Goal: Navigation & Orientation: Find specific page/section

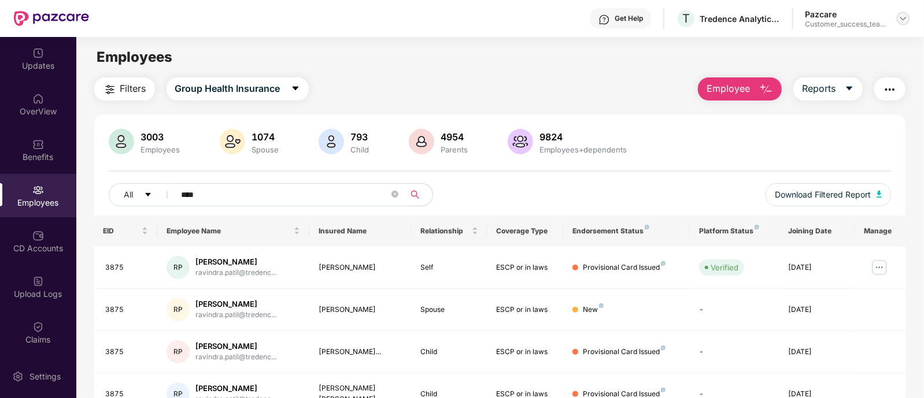
click at [900, 19] on img at bounding box center [903, 18] width 9 height 9
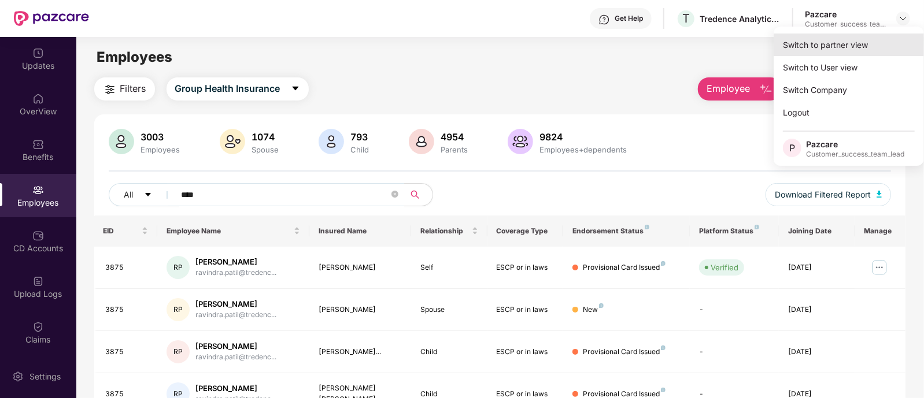
click at [819, 40] on div "Switch to partner view" at bounding box center [849, 45] width 150 height 23
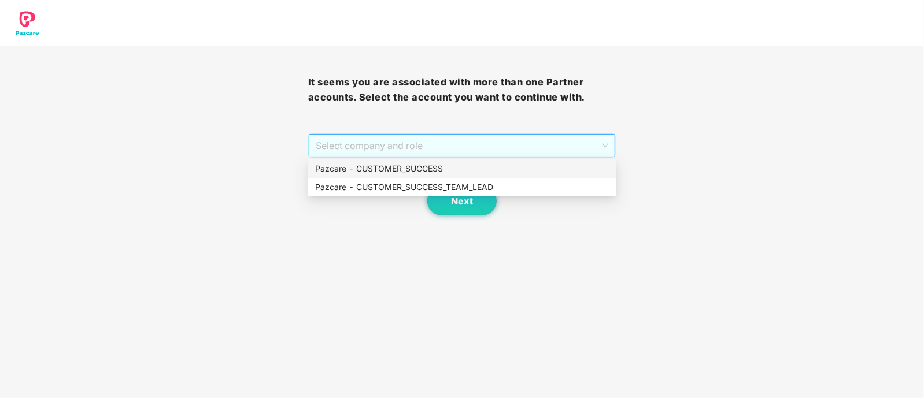
click at [413, 153] on span "Select company and role" at bounding box center [462, 146] width 293 height 22
click at [446, 187] on div "Pazcare - CUSTOMER_SUCCESS_TEAM_LEAD" at bounding box center [462, 187] width 294 height 13
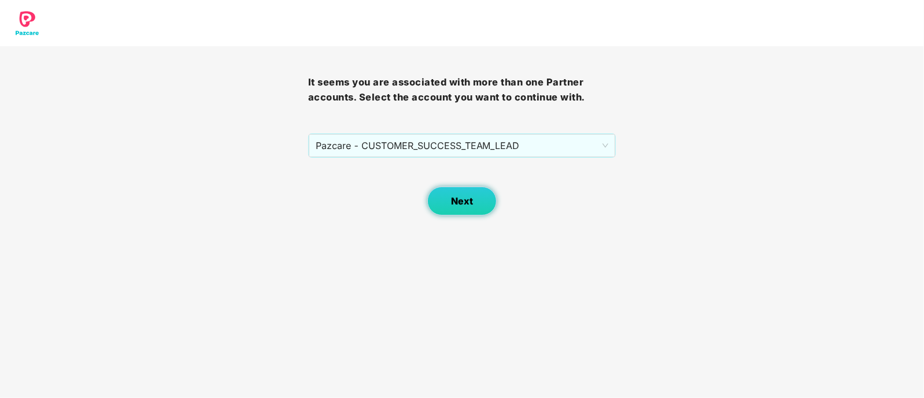
click at [474, 205] on button "Next" at bounding box center [461, 201] width 69 height 29
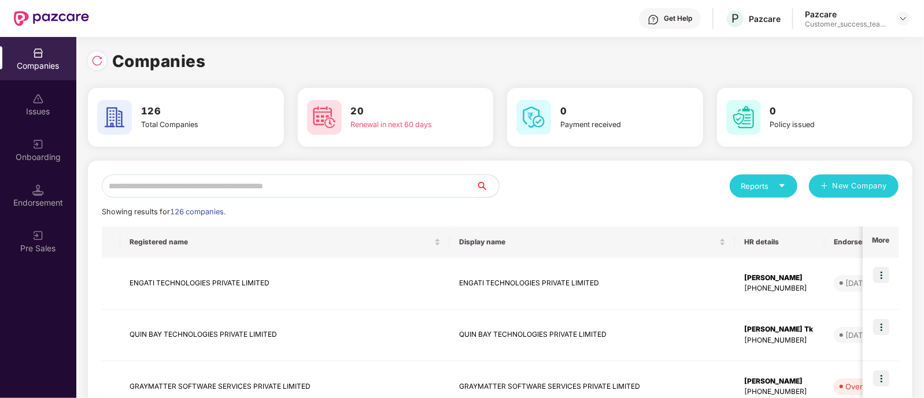
click at [152, 178] on input "text" at bounding box center [289, 186] width 374 height 23
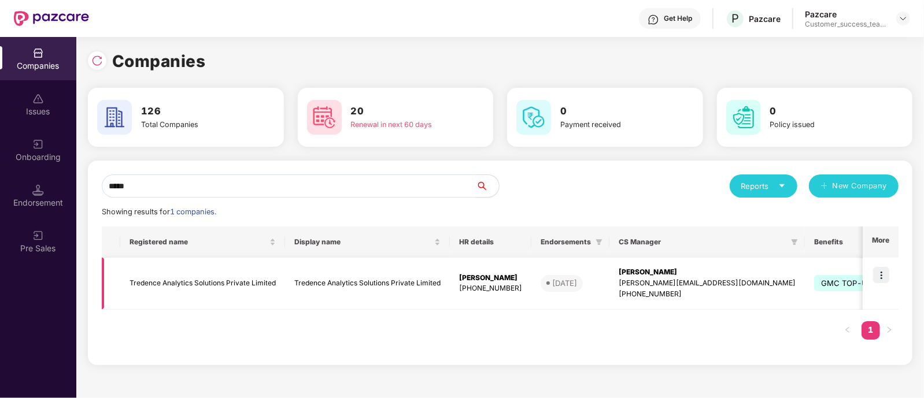
type input "*****"
click at [117, 265] on td at bounding box center [111, 284] width 19 height 52
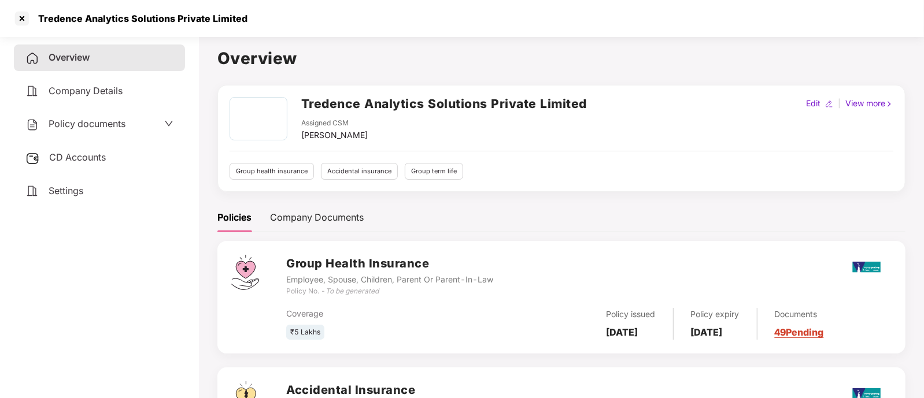
click at [114, 126] on span "Policy documents" at bounding box center [87, 124] width 77 height 12
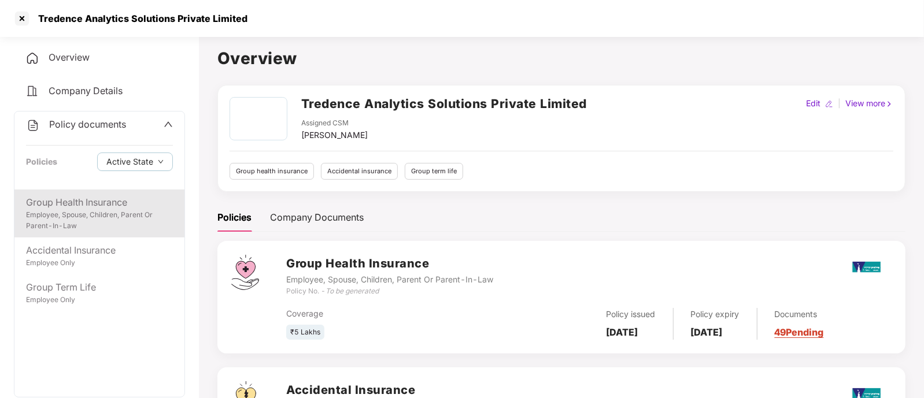
click at [97, 216] on div "Employee, Spouse, Children, Parent Or Parent-In-Law" at bounding box center [99, 221] width 147 height 22
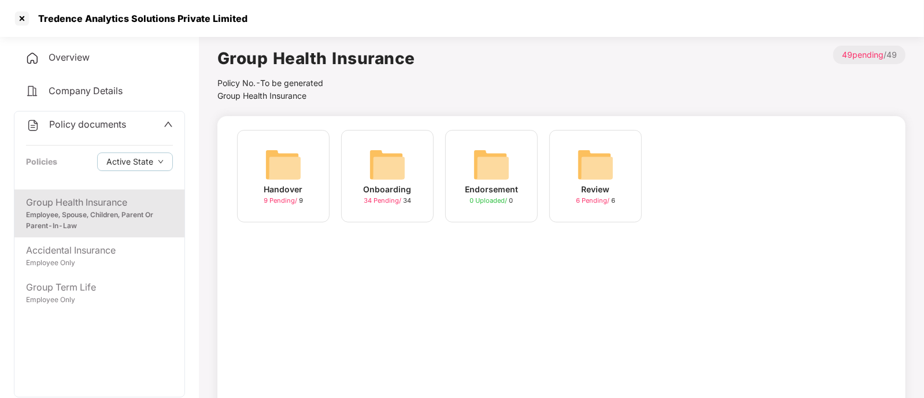
click at [283, 183] on img at bounding box center [283, 164] width 37 height 37
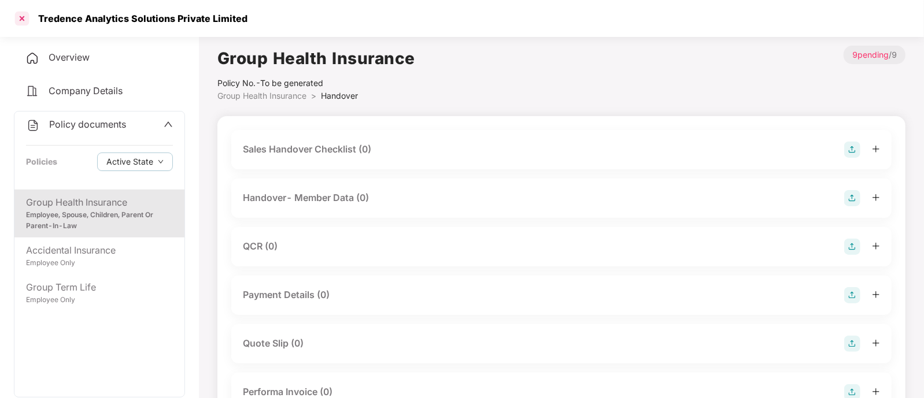
click at [23, 21] on div at bounding box center [22, 18] width 19 height 19
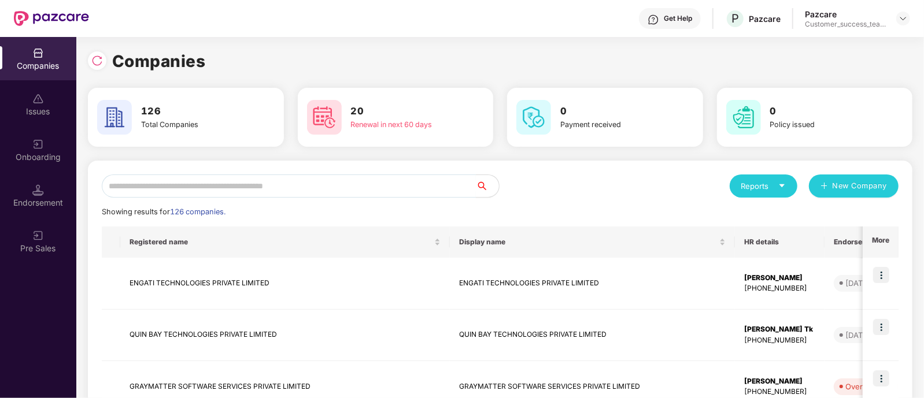
click at [197, 180] on input "text" at bounding box center [289, 186] width 374 height 23
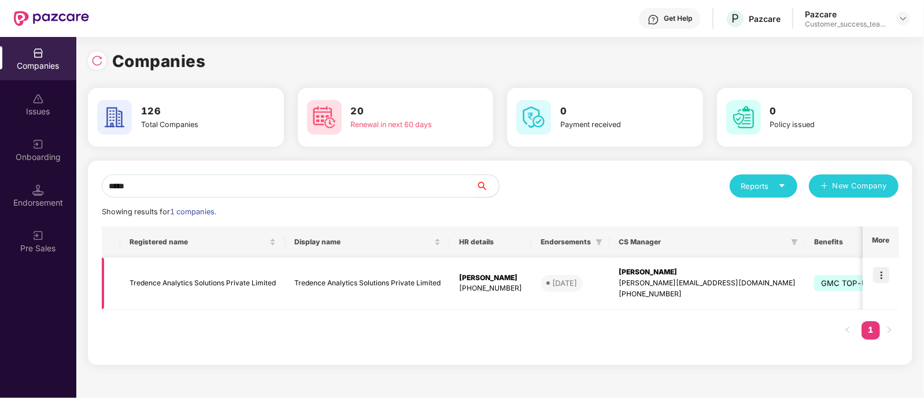
type input "*****"
click at [879, 273] on img at bounding box center [881, 275] width 16 height 16
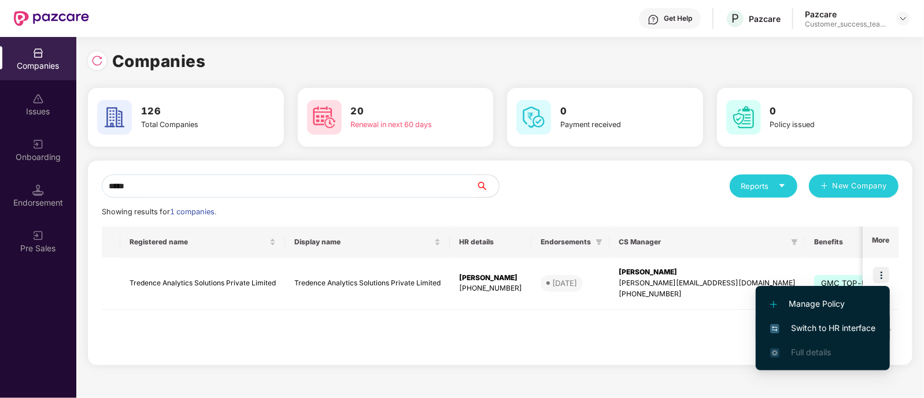
click at [847, 331] on span "Switch to HR interface" at bounding box center [822, 328] width 105 height 13
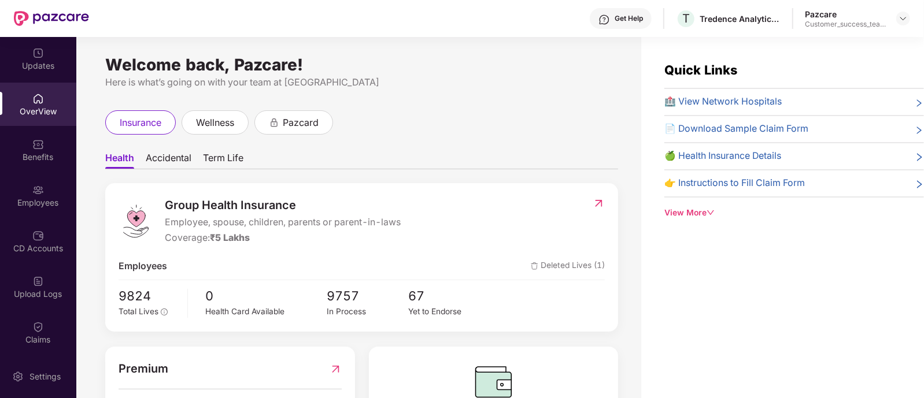
click at [34, 192] on img at bounding box center [38, 190] width 12 height 12
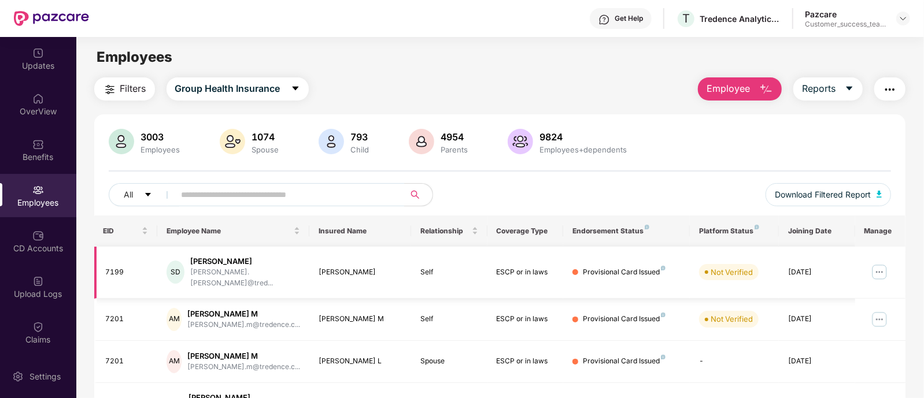
click at [879, 264] on img at bounding box center [879, 272] width 19 height 19
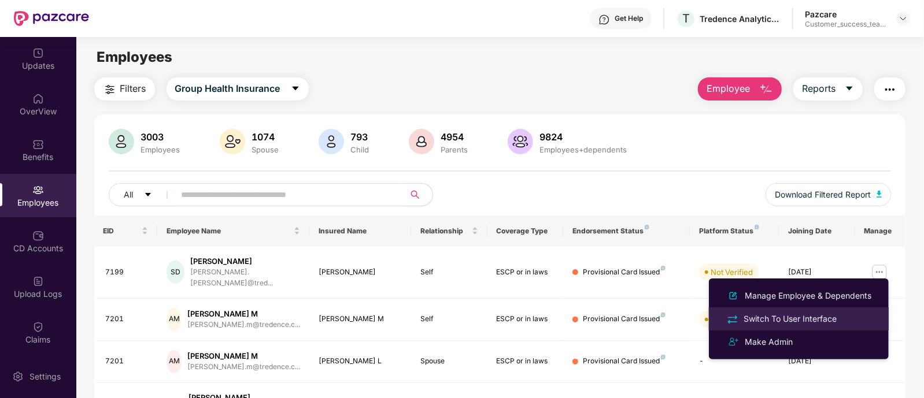
click at [773, 313] on div "Switch To User Interface" at bounding box center [790, 319] width 98 height 13
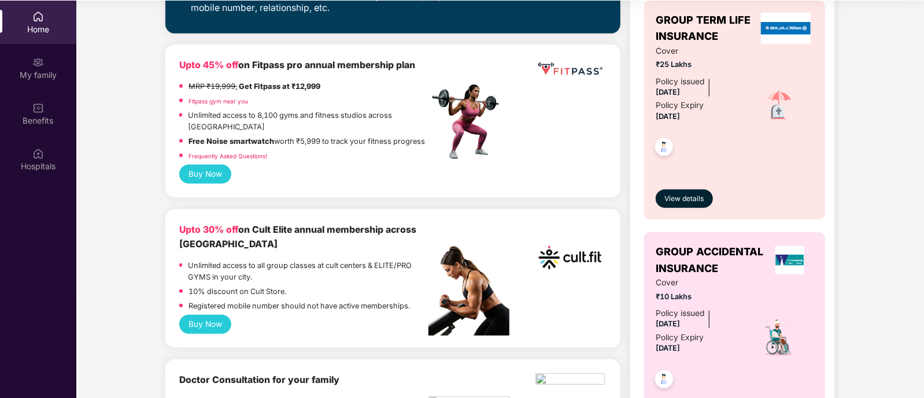
scroll to position [341, 0]
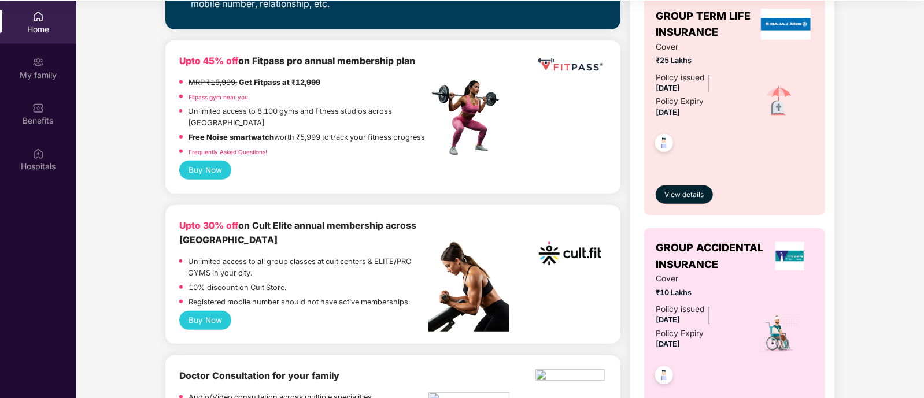
click at [319, 117] on div "Unlimited access to 8,100 gyms and fitness studios across [GEOGRAPHIC_DATA]" at bounding box center [308, 119] width 241 height 26
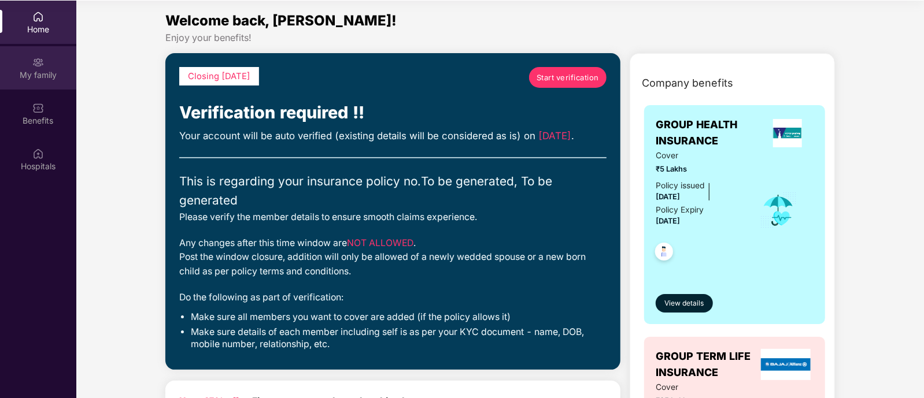
scroll to position [0, 0]
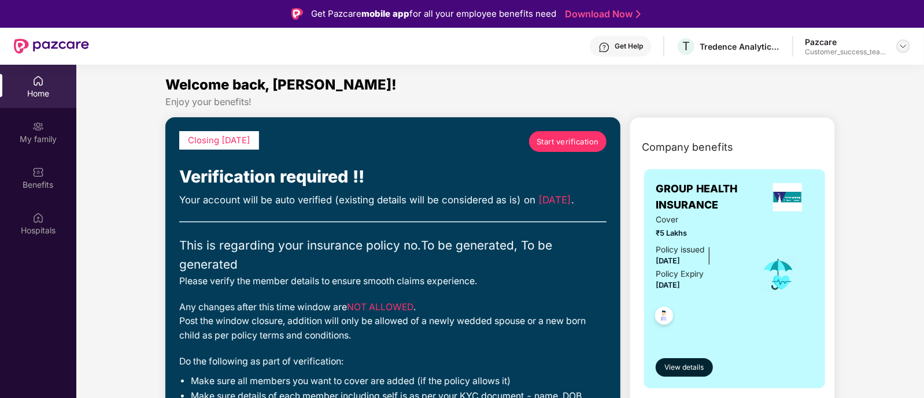
click at [901, 43] on img at bounding box center [903, 46] width 9 height 9
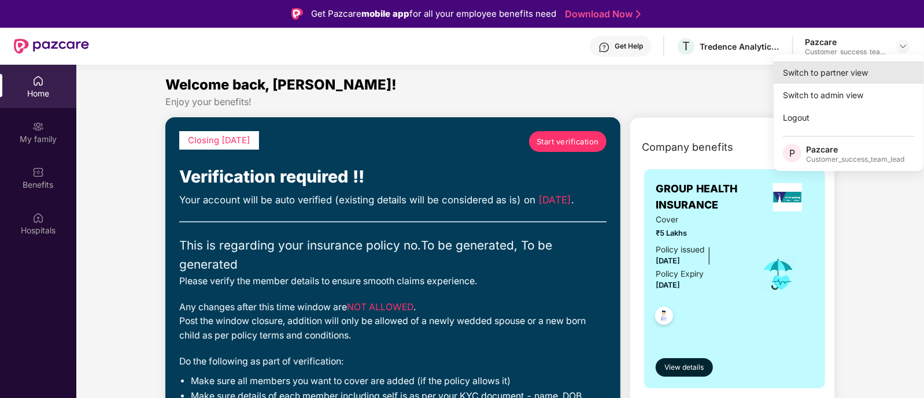
click at [849, 66] on div "Switch to partner view" at bounding box center [849, 72] width 150 height 23
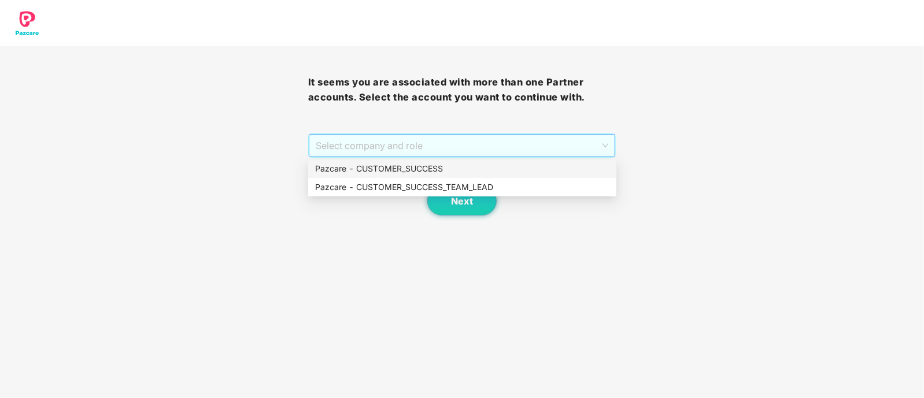
click at [413, 142] on span "Select company and role" at bounding box center [462, 146] width 293 height 22
click at [429, 181] on div "Pazcare - CUSTOMER_SUCCESS_TEAM_LEAD" at bounding box center [462, 187] width 294 height 13
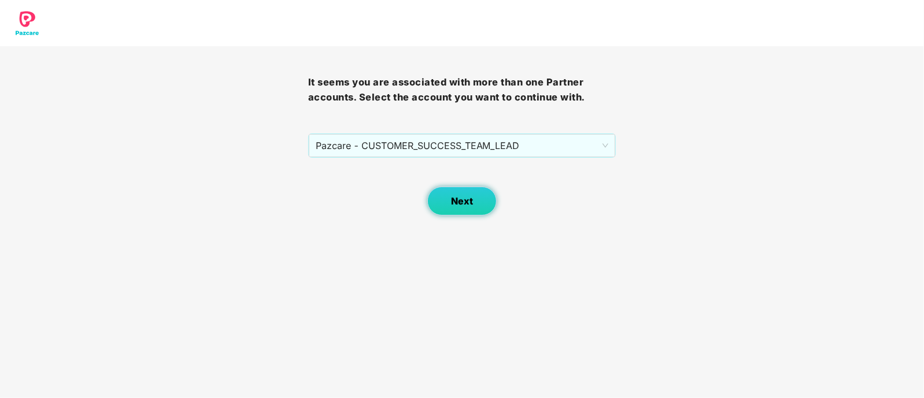
click at [457, 203] on span "Next" at bounding box center [462, 201] width 22 height 11
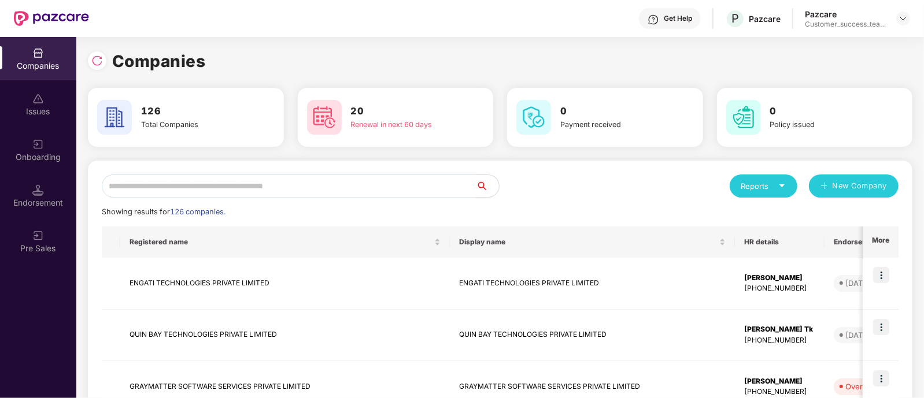
click at [346, 184] on input "text" at bounding box center [289, 186] width 374 height 23
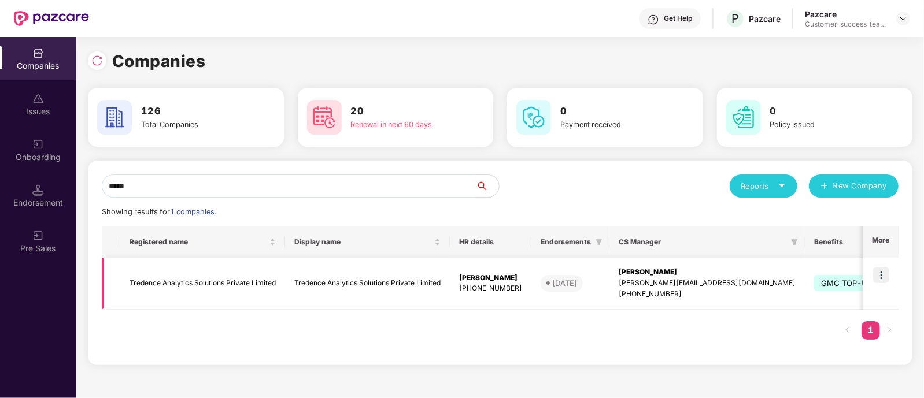
type input "*****"
click at [881, 273] on img at bounding box center [881, 275] width 16 height 16
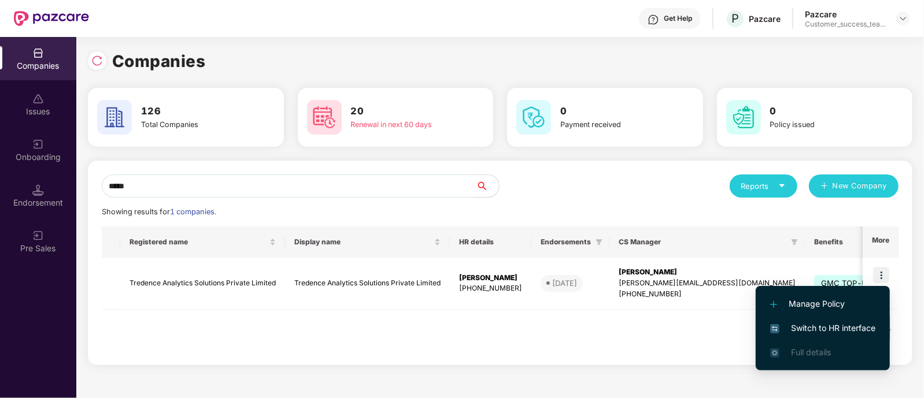
click at [813, 323] on span "Switch to HR interface" at bounding box center [822, 328] width 105 height 13
